Goal: Information Seeking & Learning: Learn about a topic

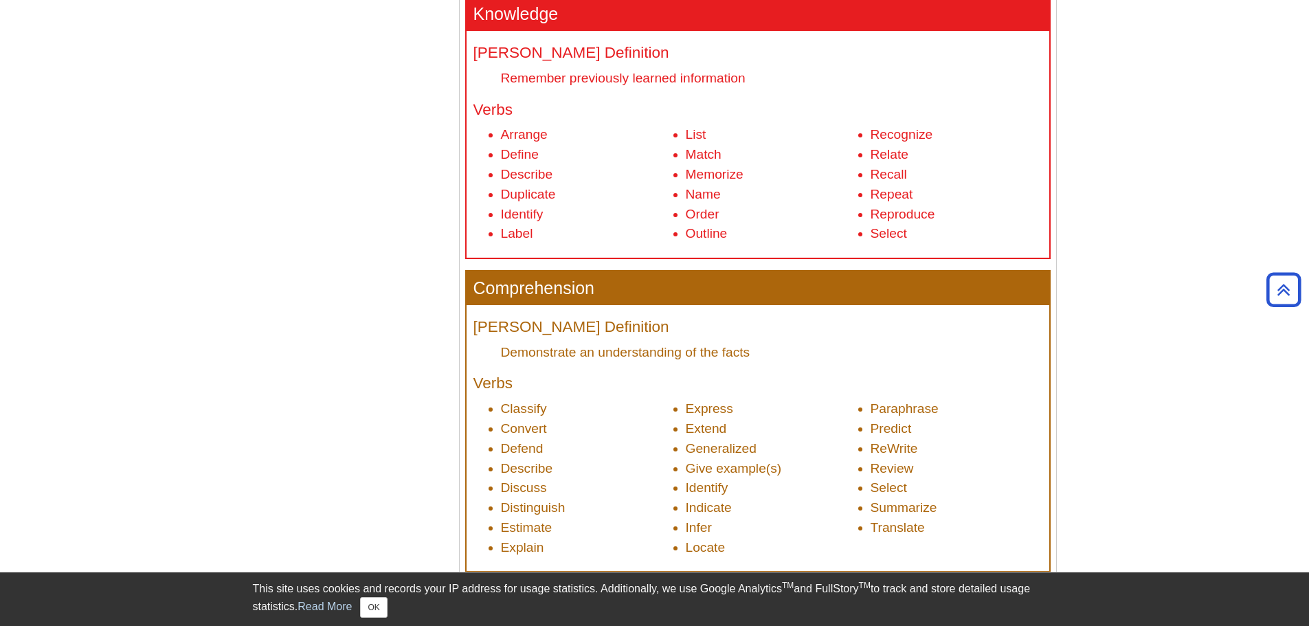
scroll to position [481, 0]
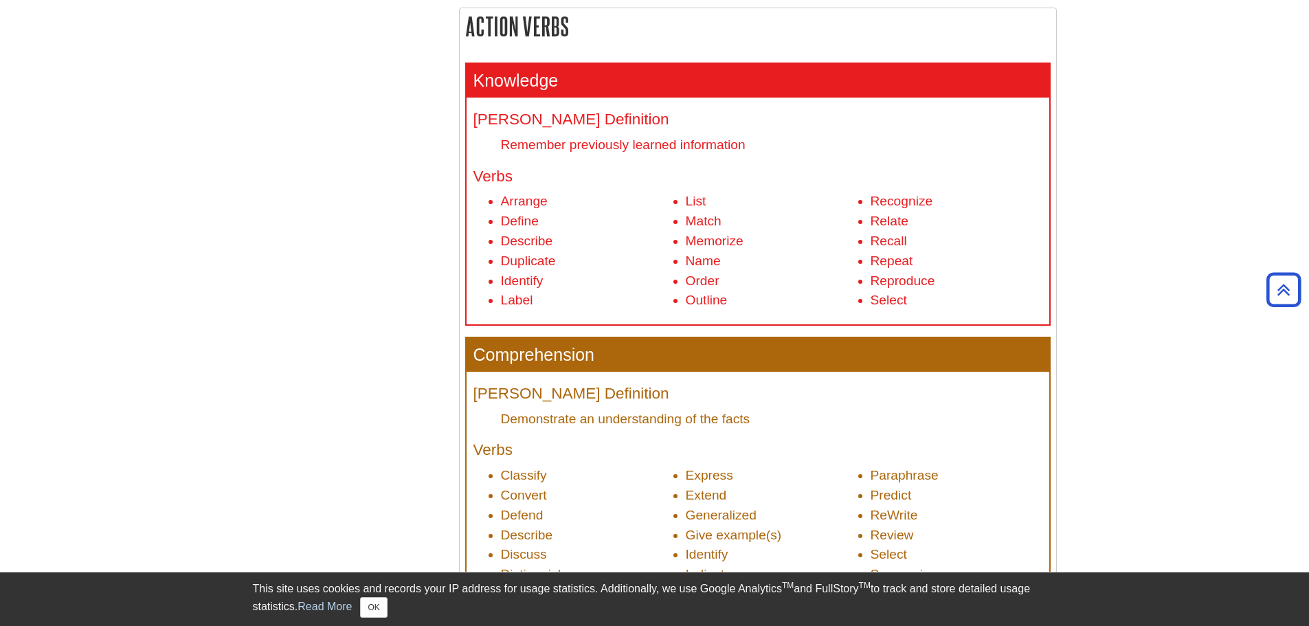
click at [519, 280] on li "Identify" at bounding box center [587, 281] width 172 height 20
click at [507, 285] on li "Identify" at bounding box center [587, 281] width 172 height 20
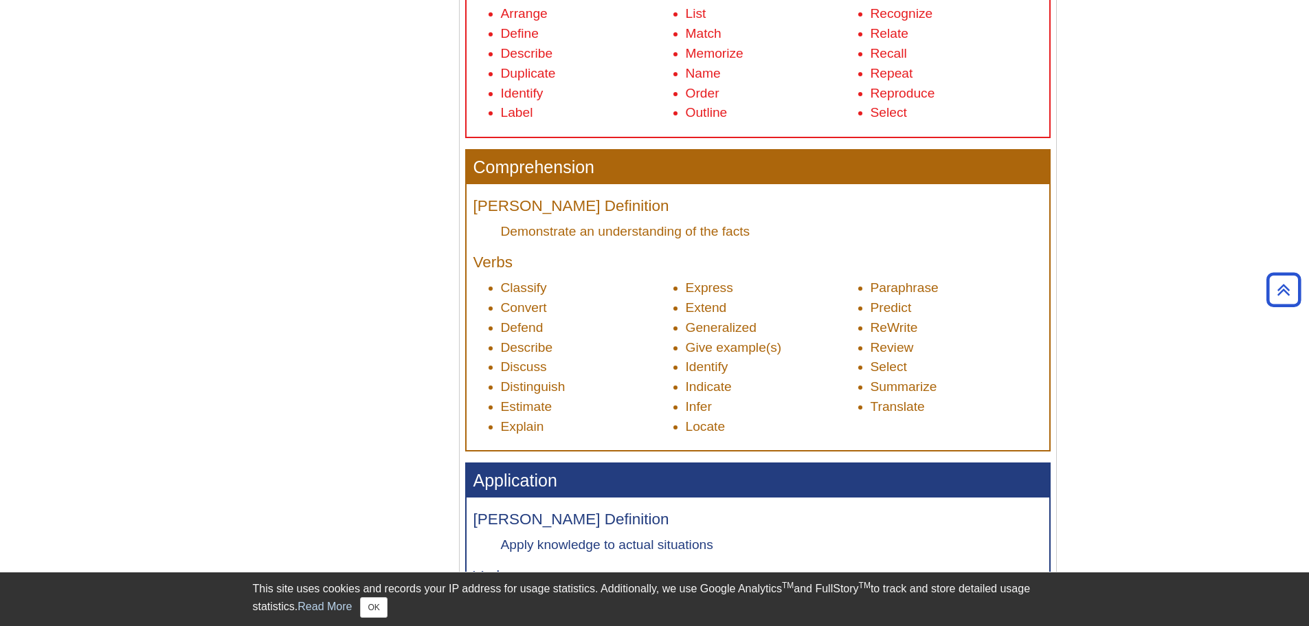
scroll to position [687, 0]
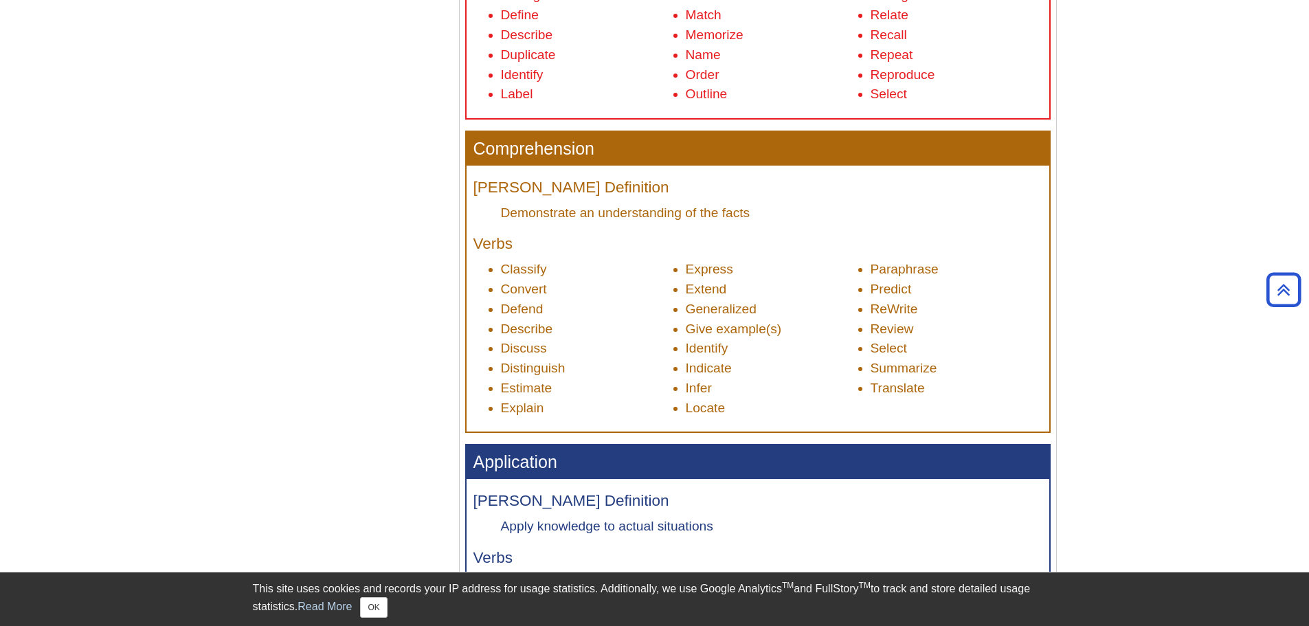
click at [894, 368] on li "Summarize" at bounding box center [957, 369] width 172 height 20
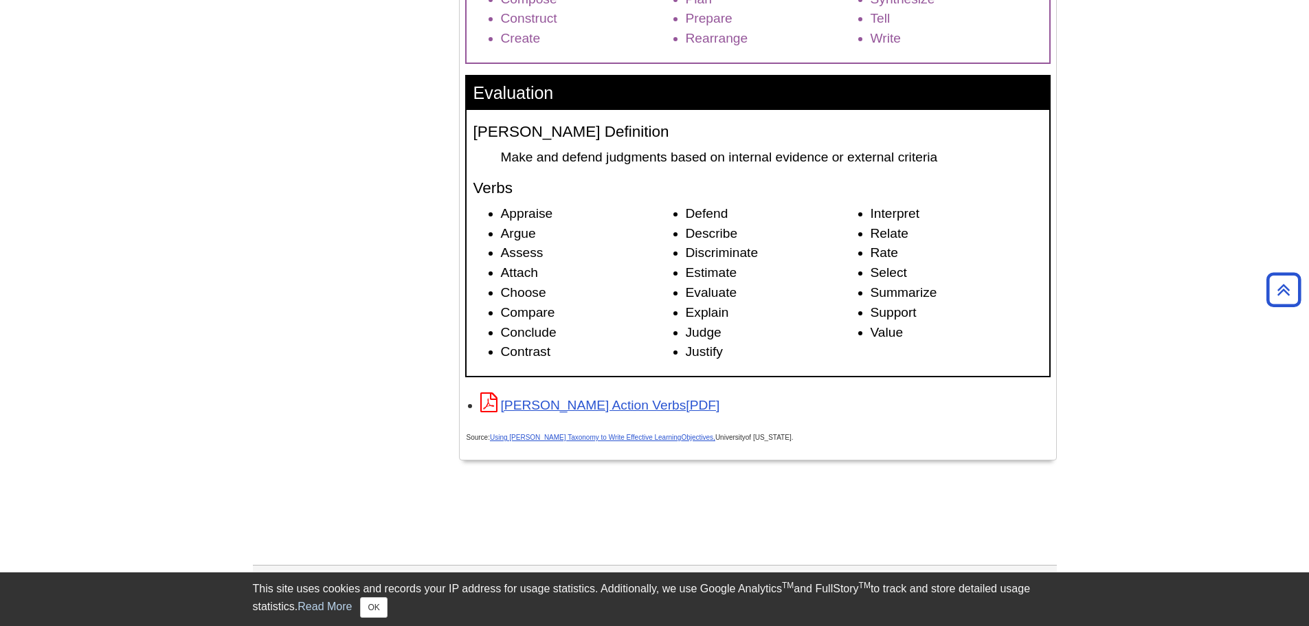
scroll to position [2061, 0]
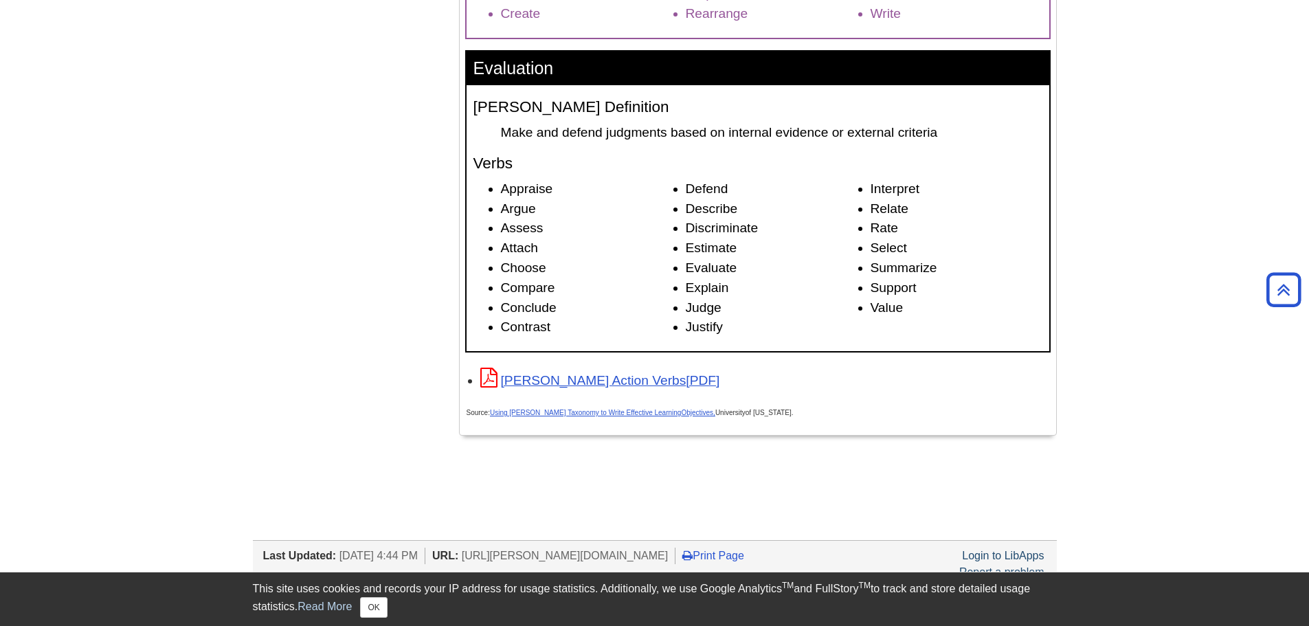
drag, startPoint x: 576, startPoint y: 413, endPoint x: 1140, endPoint y: 179, distance: 610.5
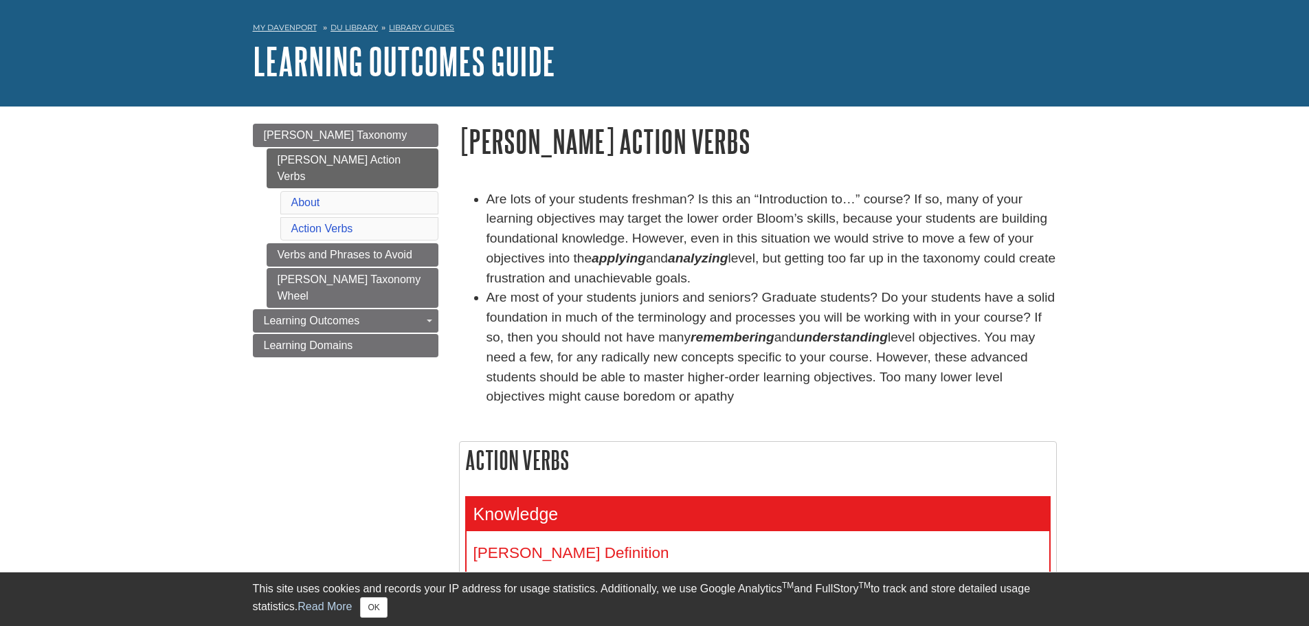
scroll to position [69, 0]
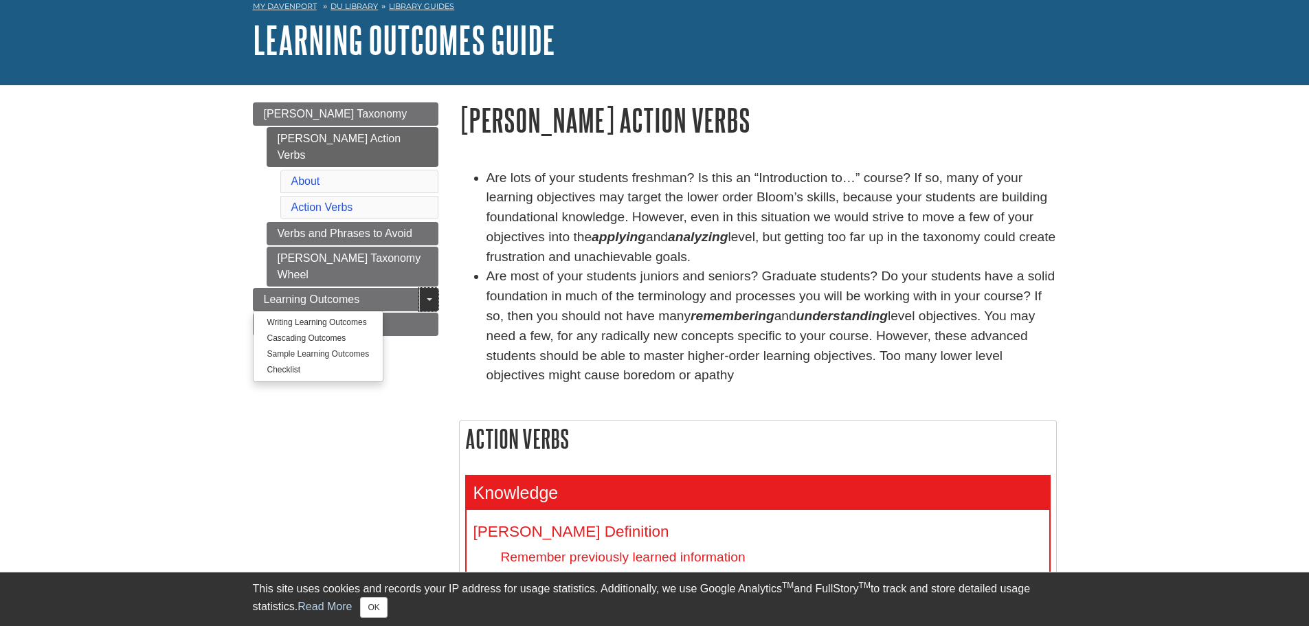
click at [424, 288] on link "Toggle Dropdown" at bounding box center [428, 299] width 19 height 23
click at [425, 288] on link "Toggle Dropdown" at bounding box center [428, 299] width 19 height 23
click at [347, 346] on link "Sample Learning Outcomes" at bounding box center [319, 354] width 130 height 16
